Goal: Subscribe to service/newsletter: Subscribe to service/newsletter

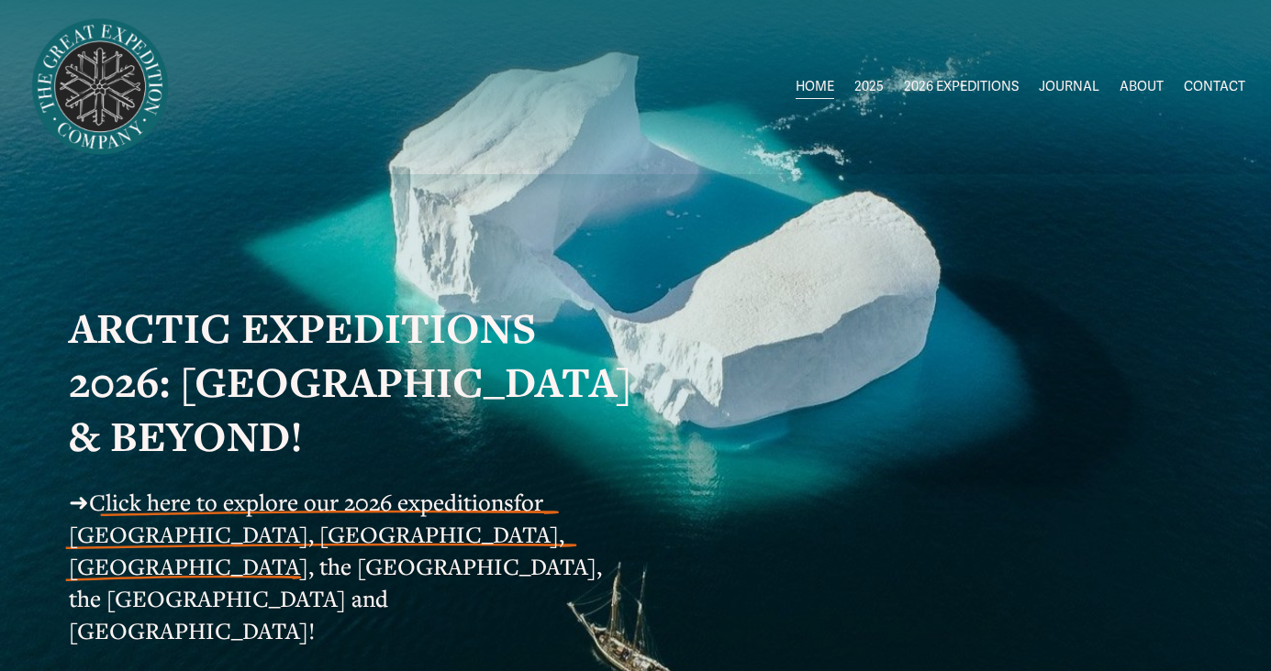
click at [277, 377] on strong "ARCTIC EXPEDITIONS 2026: [GEOGRAPHIC_DATA] & BEYOND!" at bounding box center [355, 382] width 573 height 164
click at [298, 507] on span "Click here to explore our 2026 expeditions" at bounding box center [301, 502] width 425 height 30
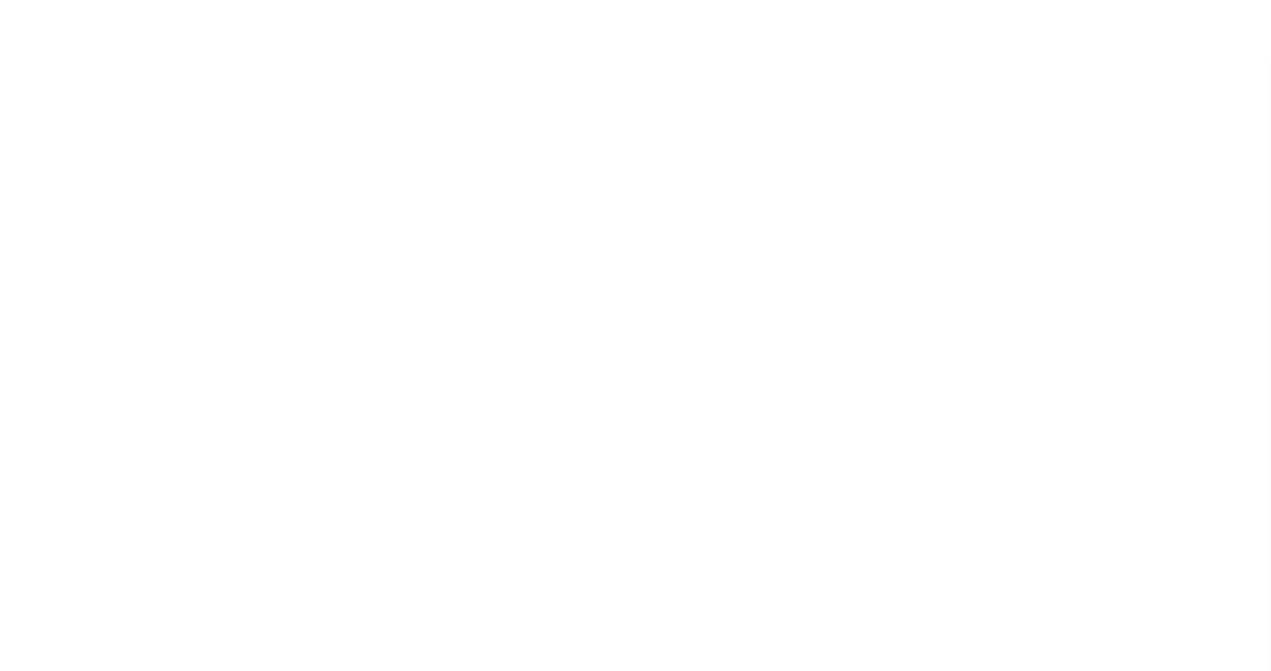
scroll to position [4268, 0]
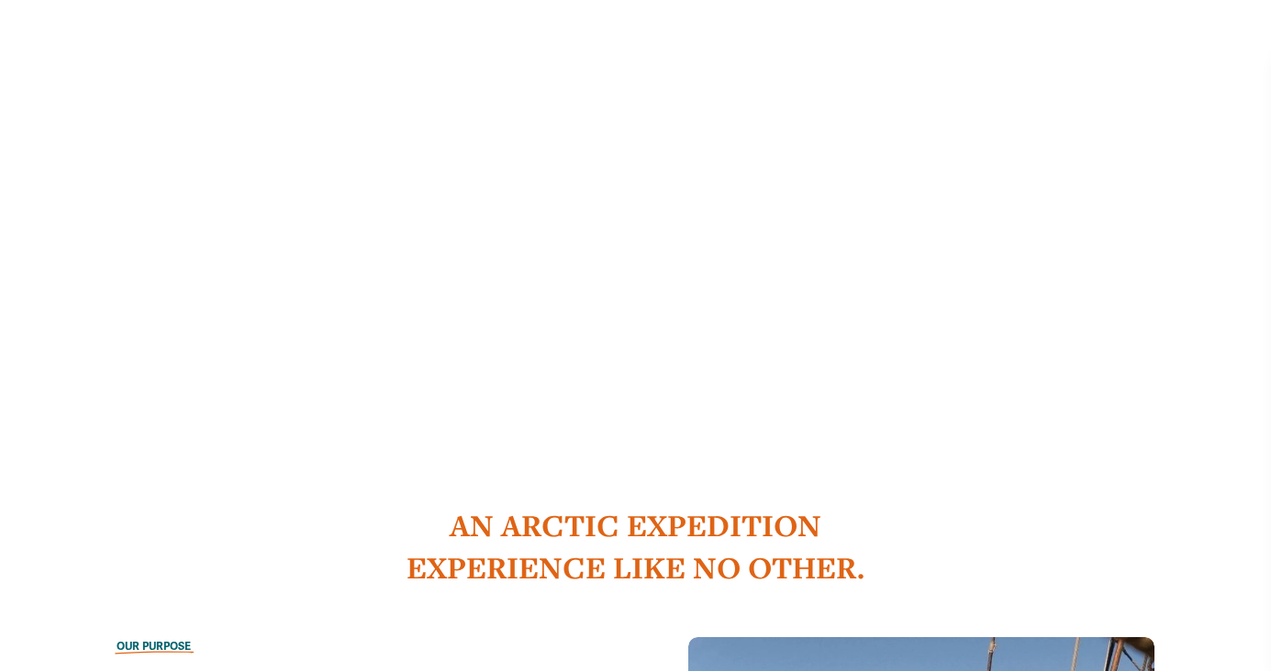
scroll to position [1110, 0]
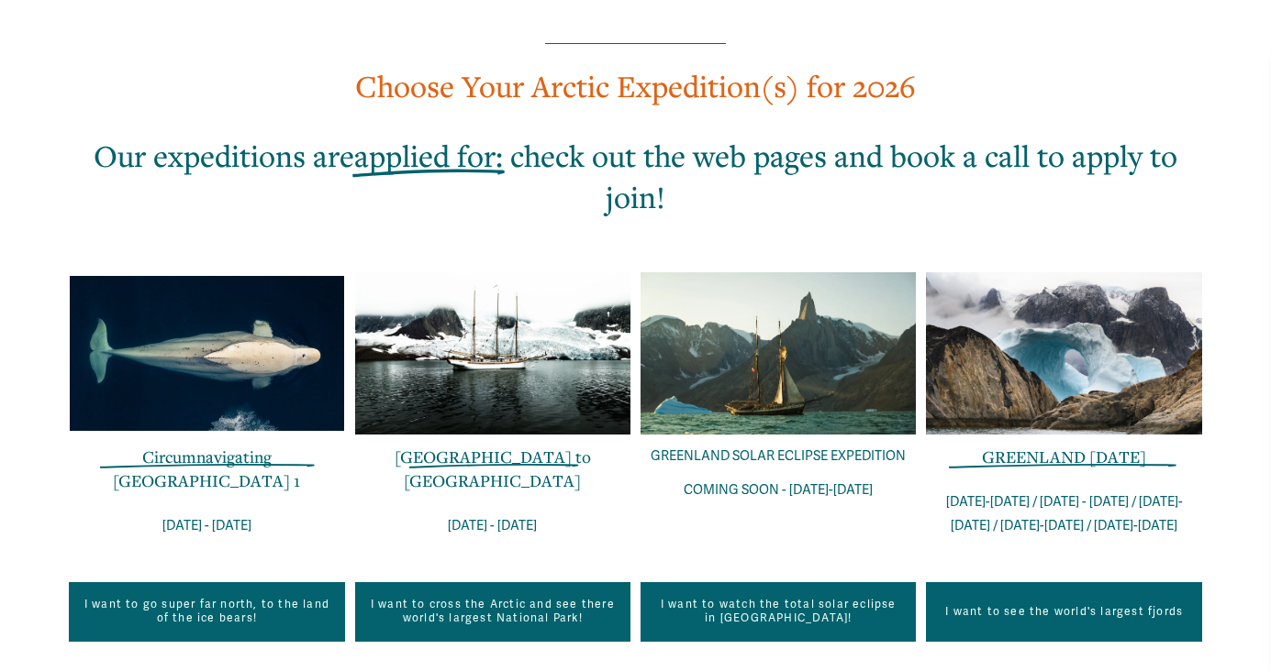
click at [1085, 583] on link "I want to see the world's largest fjords" at bounding box center [1063, 612] width 275 height 59
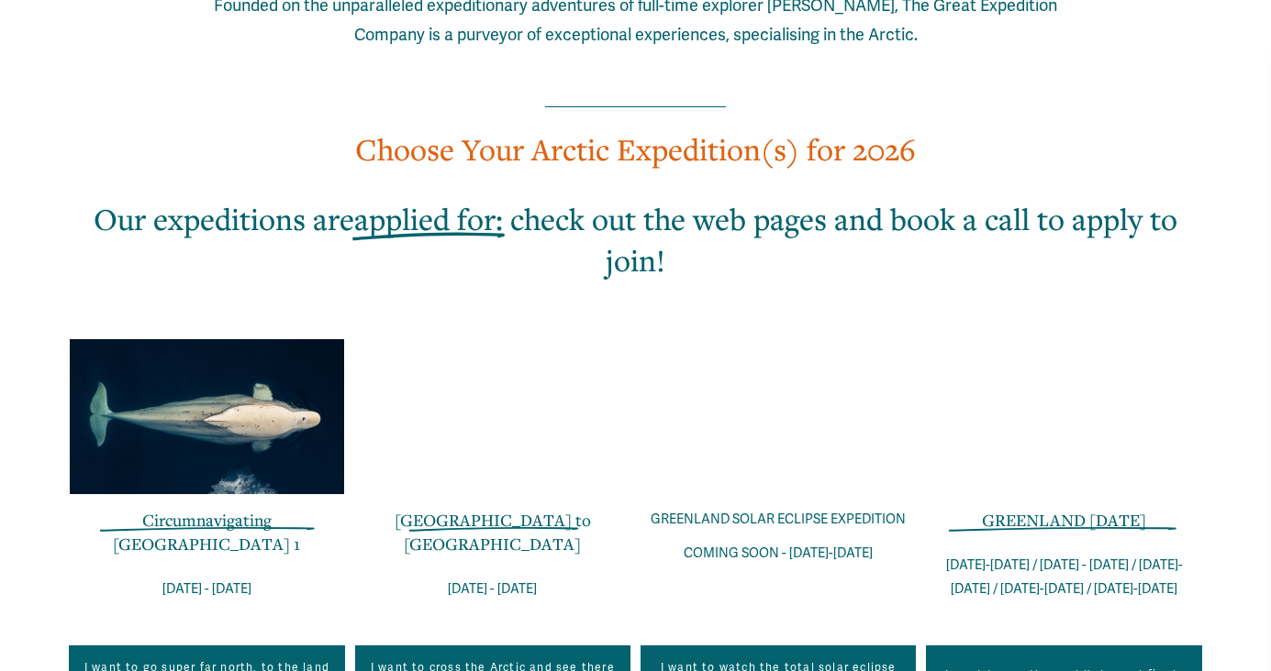
scroll to position [1158, 0]
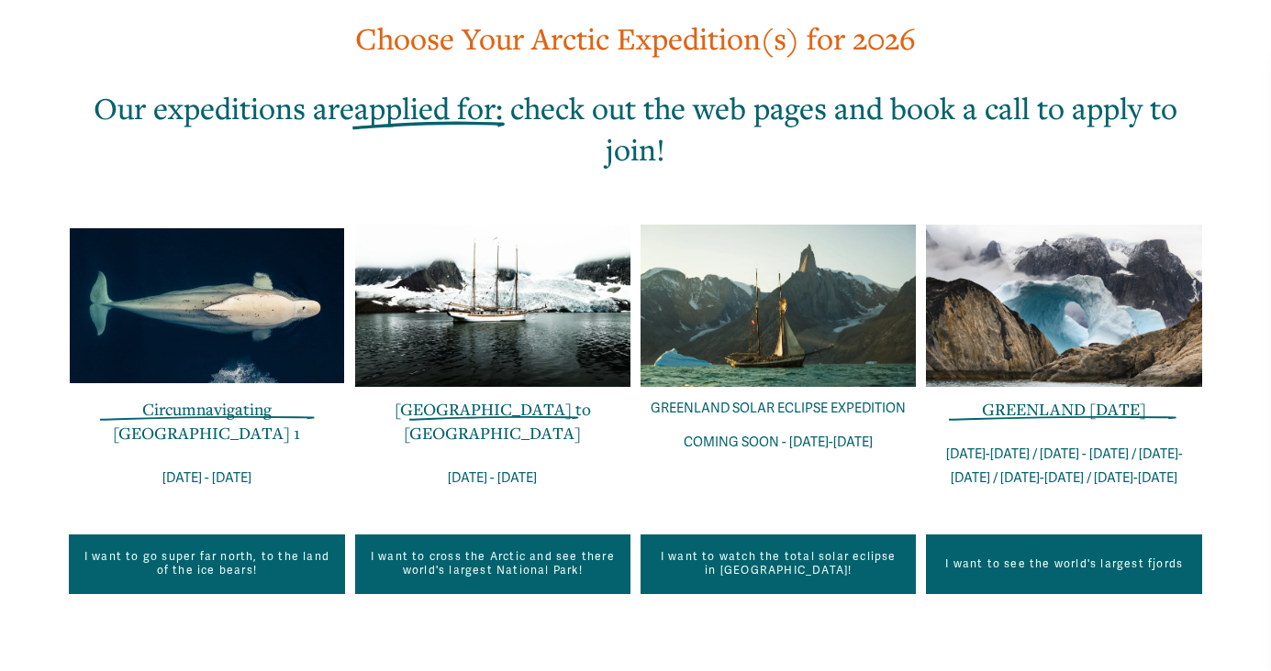
click at [1095, 443] on p "[DATE]-[DATE] / [DATE] - [DATE] / [DATE]-[DATE] / [DATE]-[DATE] / [DATE]-[DATE]" at bounding box center [1063, 467] width 275 height 48
click at [1095, 443] on p "AUG 20-27 / AUG 27 - SEPT 03 / SEPT 03-10 / SEPT 10-17 / SEPT 17-24" at bounding box center [1063, 467] width 275 height 48
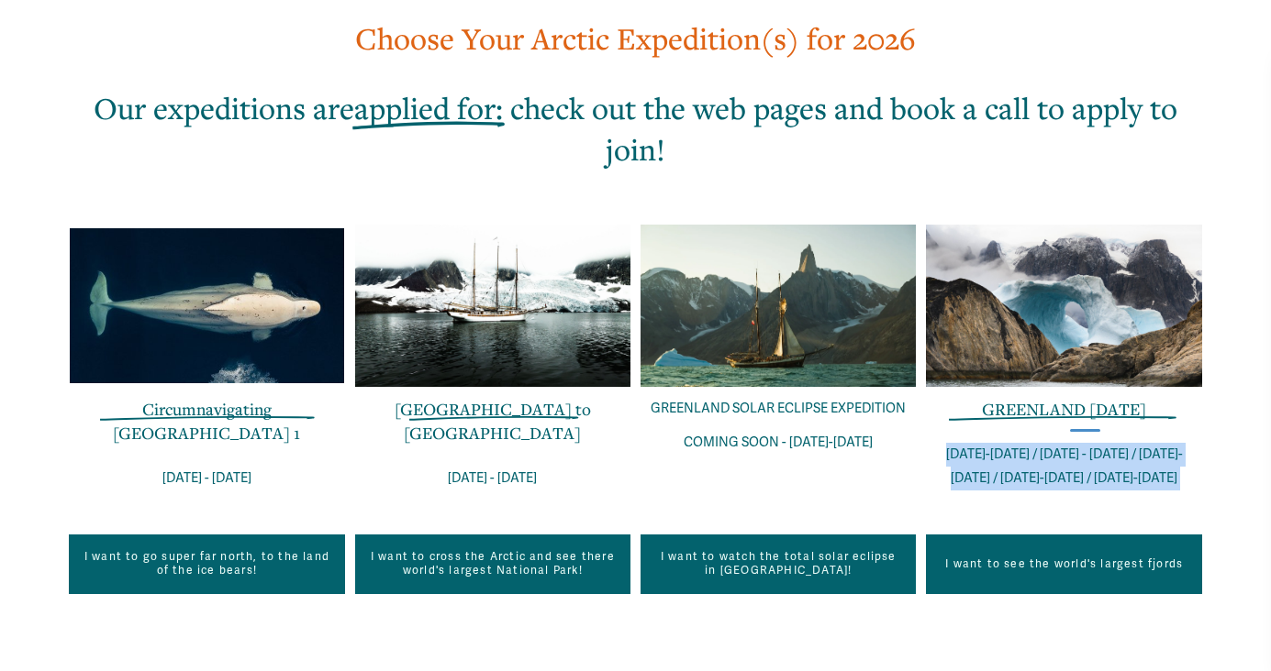
click at [1095, 443] on p "AUG 20-27 / AUG 27 - SEPT 03 / SEPT 03-10 / SEPT 10-17 / SEPT 17-24" at bounding box center [1063, 467] width 275 height 48
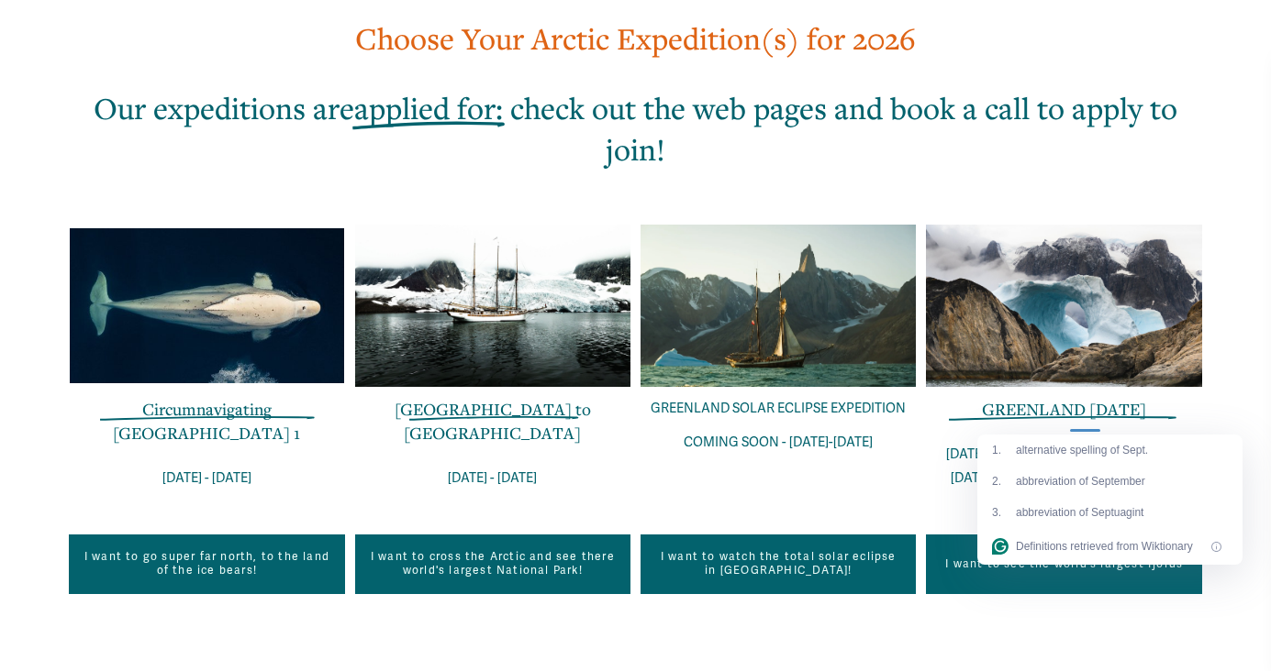
click at [862, 426] on div "EXPLORE OUR EXPEDITIONS IN THE POLAR REGIONS Founded on the unparalleled expedi…" at bounding box center [635, 357] width 1271 height 1300
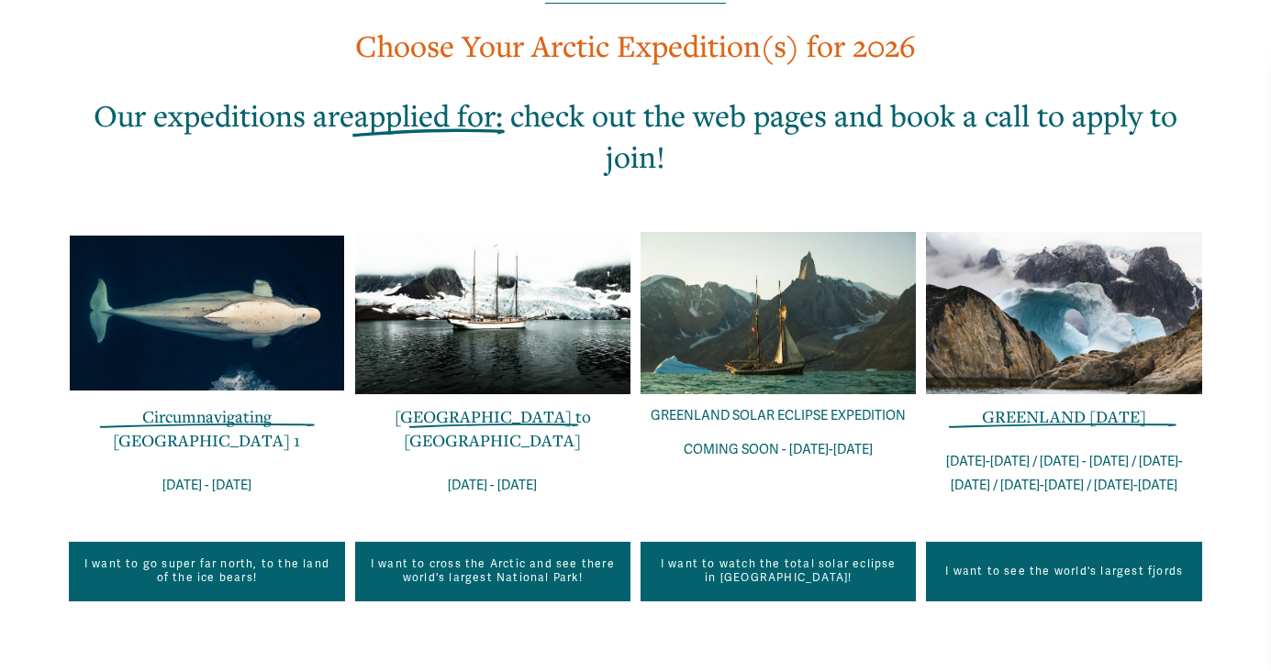
scroll to position [1149, 0]
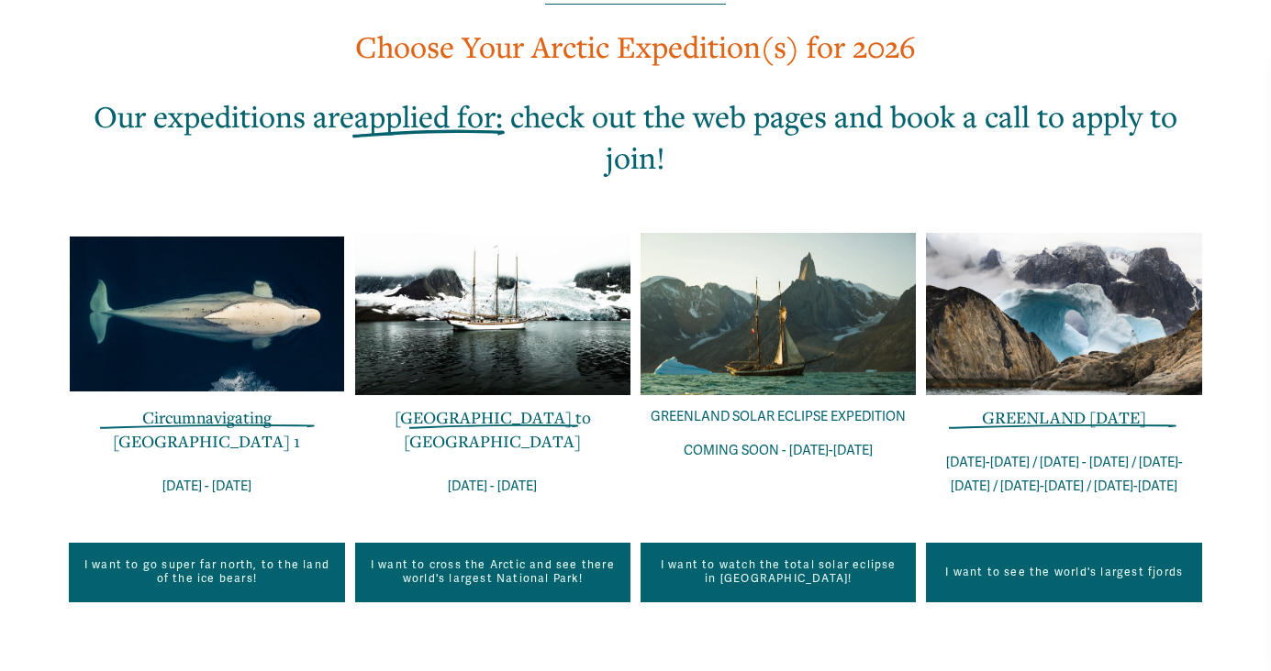
click at [986, 406] on span "GREENLAND IN ONE WEEK" at bounding box center [1064, 417] width 164 height 22
click at [993, 543] on link "I want to see the world's largest fjords" at bounding box center [1063, 572] width 275 height 59
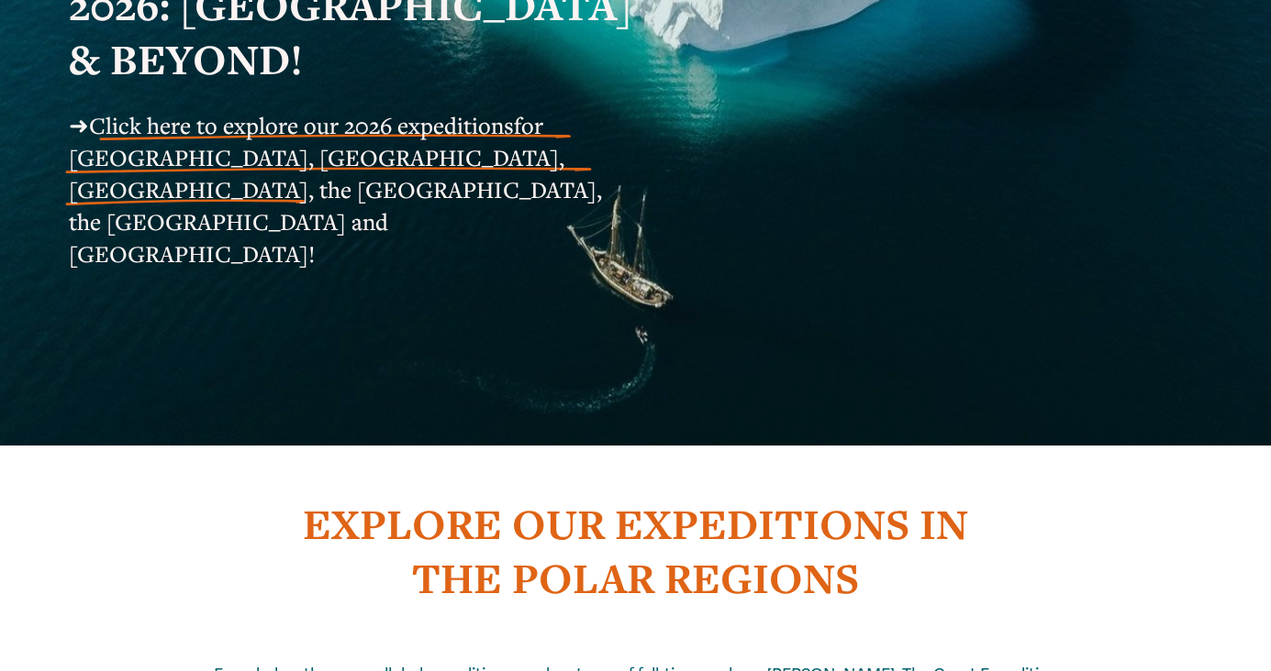
scroll to position [328, 0]
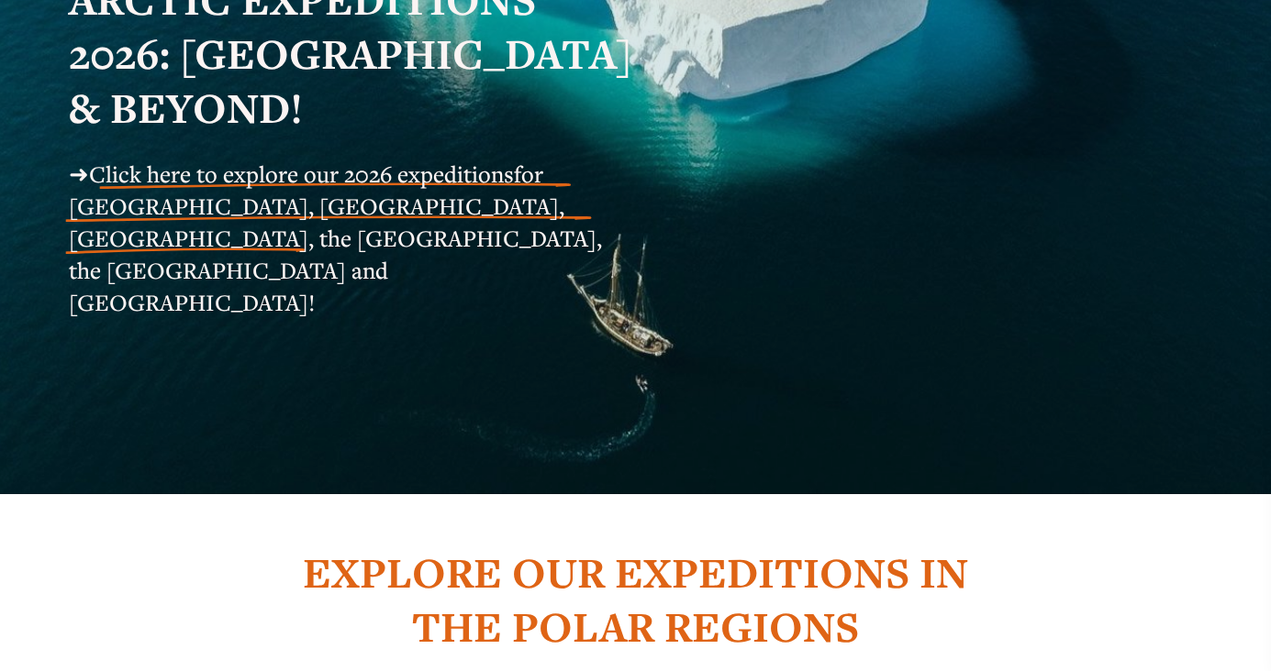
click at [461, 202] on span "for Svalbard, Greenland, Iceland, the Faroe Islands, the Shetlands and Norway!" at bounding box center [338, 239] width 538 height 160
click at [120, 183] on span "Click here to explore our 2026 expeditions" at bounding box center [301, 174] width 425 height 30
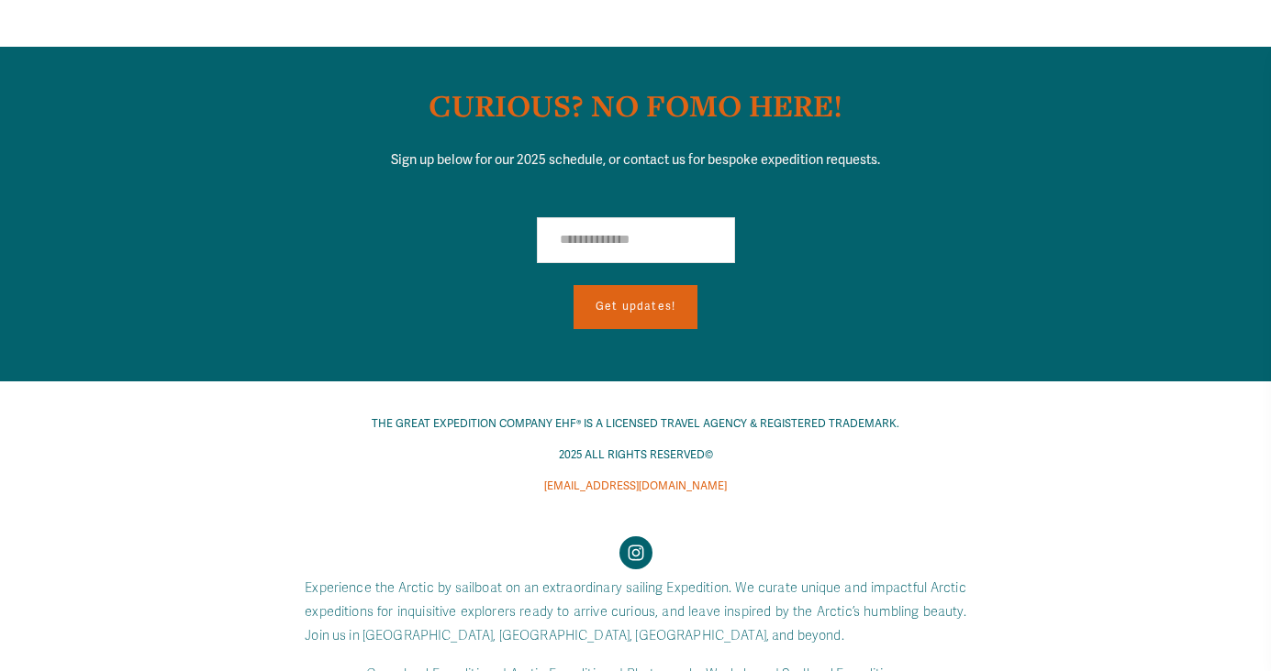
scroll to position [12702, 0]
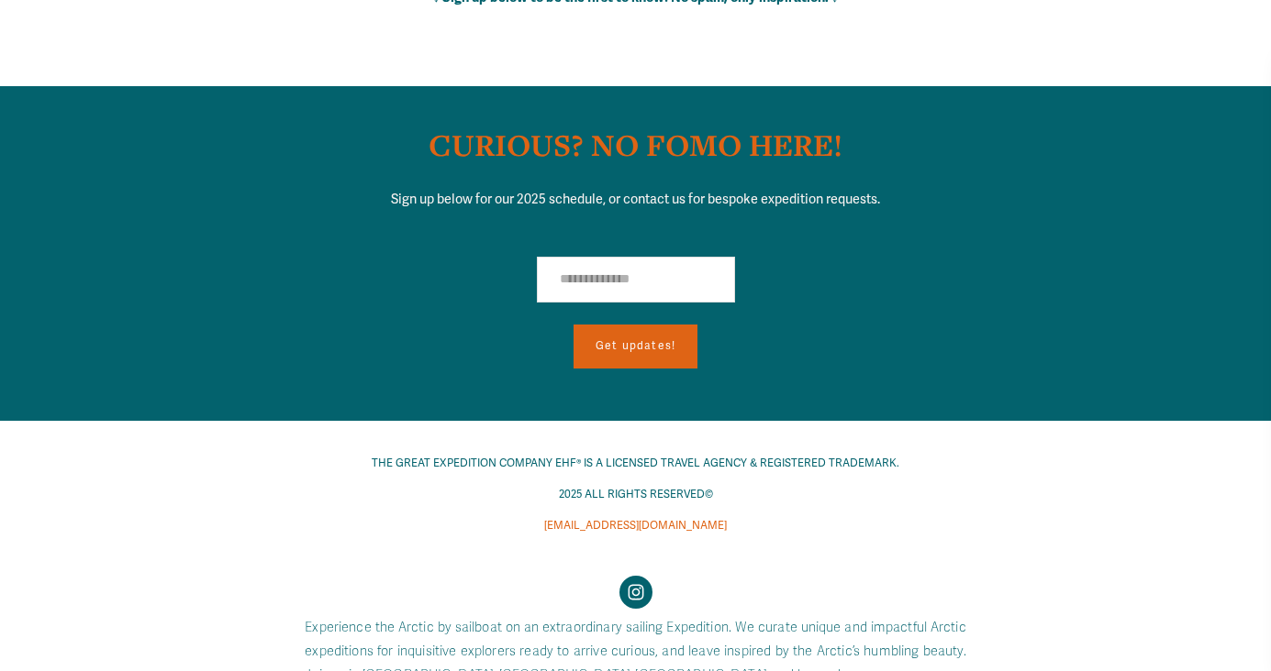
click at [613, 257] on input "Email Address" at bounding box center [636, 280] width 198 height 47
type input "**********"
click at [627, 325] on button "Get updates!" at bounding box center [635, 347] width 124 height 44
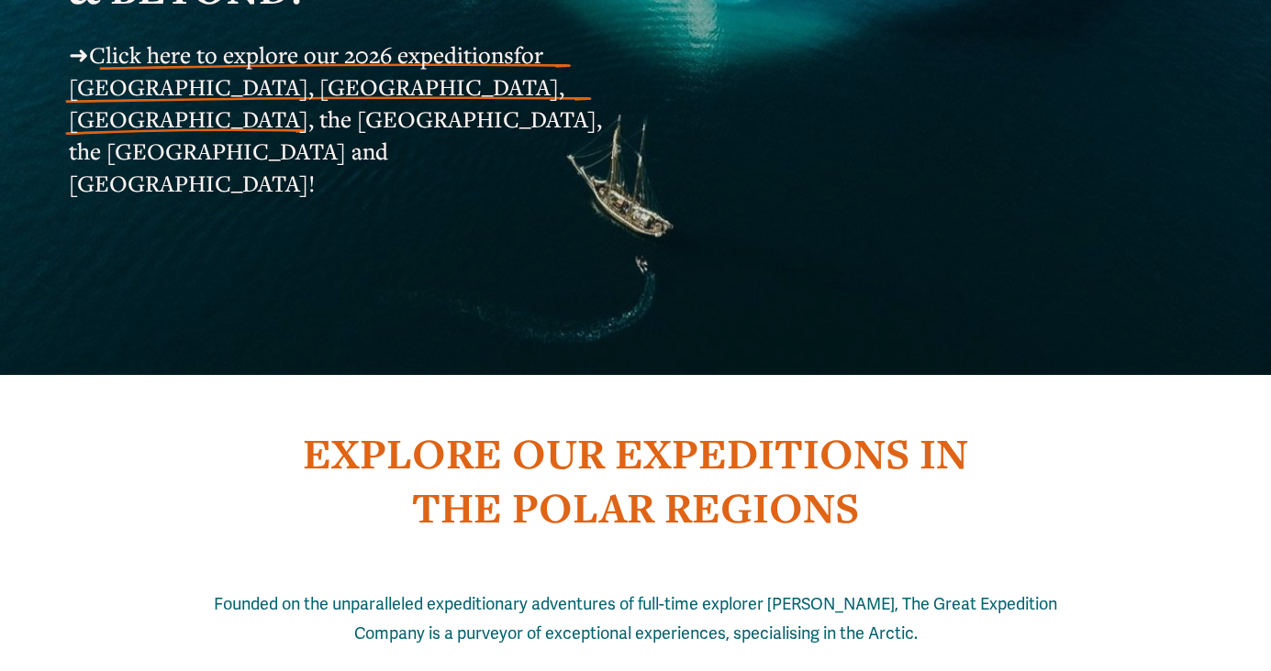
scroll to position [0, 0]
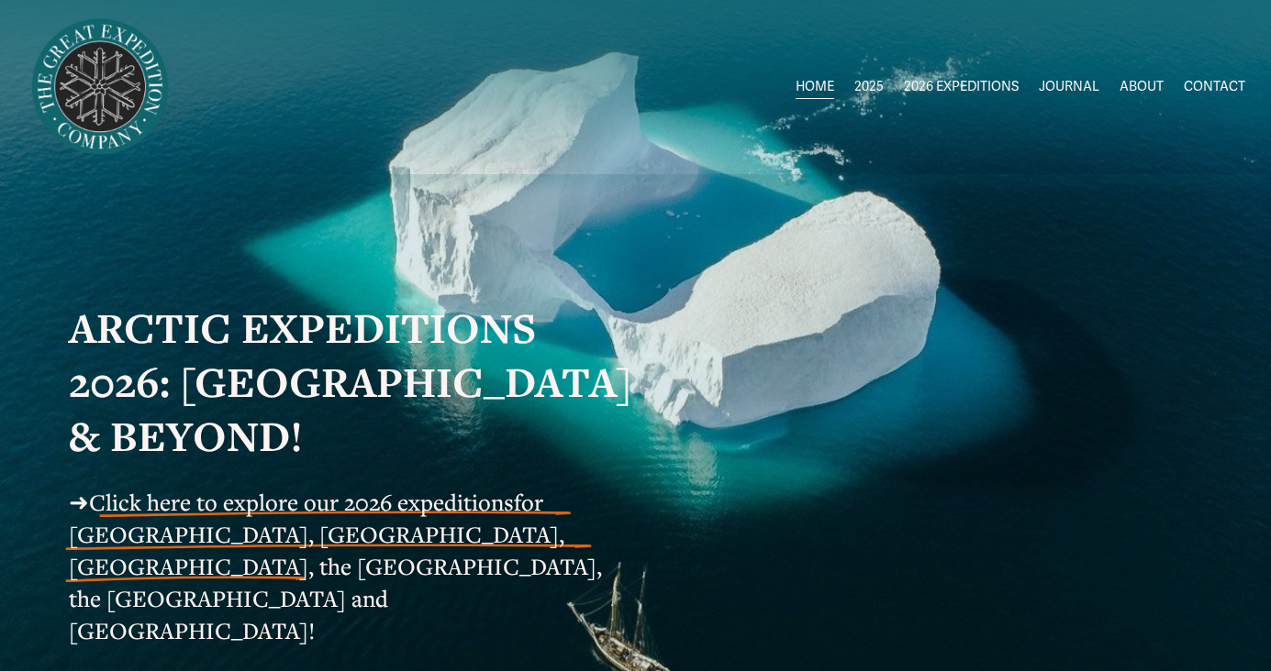
click at [1192, 89] on link "CONTACT" at bounding box center [1213, 86] width 61 height 27
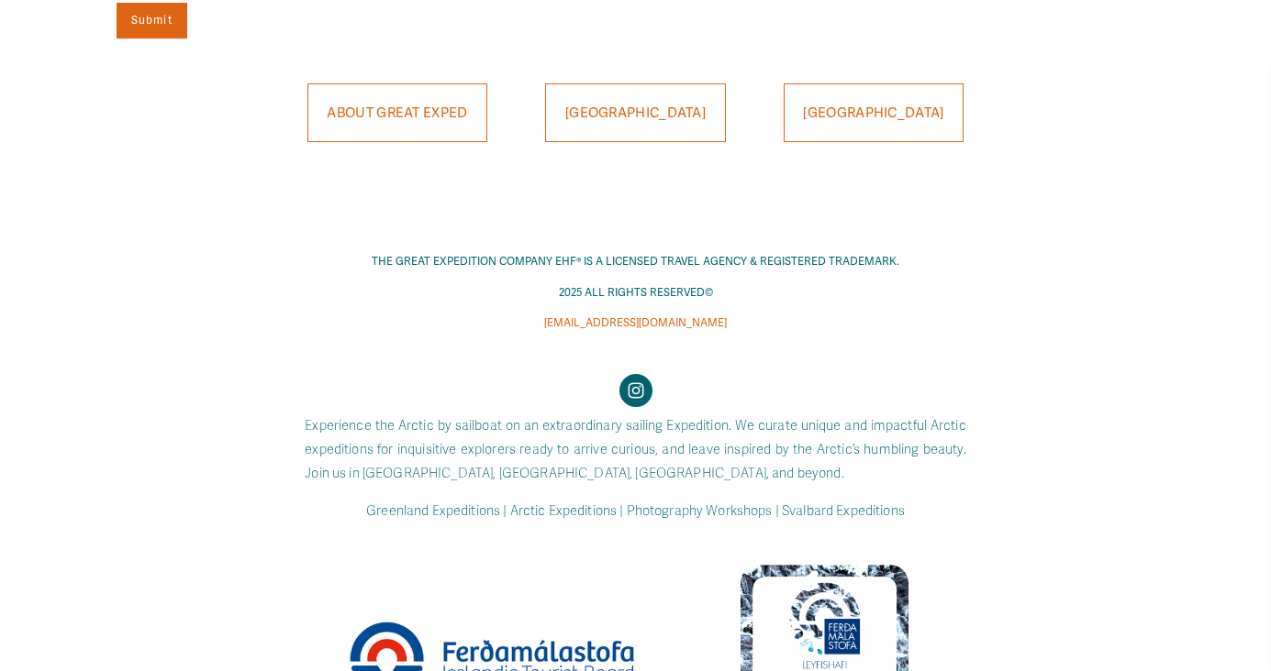
scroll to position [1327, 0]
